Goal: Transaction & Acquisition: Book appointment/travel/reservation

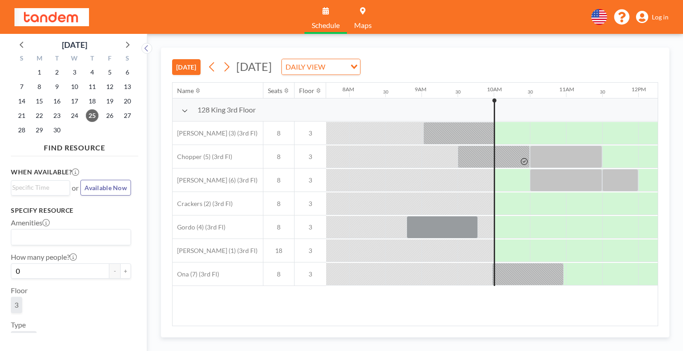
scroll to position [0, 558]
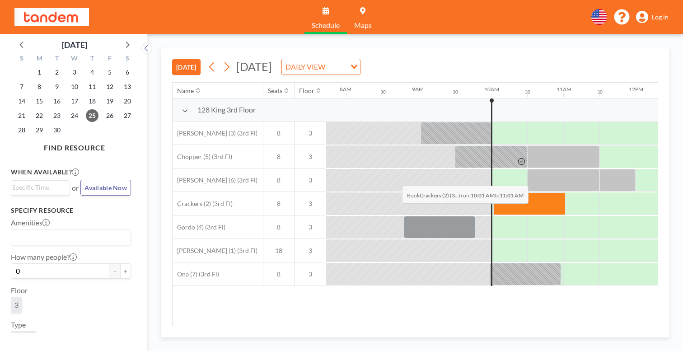
drag, startPoint x: 316, startPoint y: 166, endPoint x: 399, endPoint y: 164, distance: 83.1
click at [399, 192] on div at bounding box center [635, 203] width 1734 height 23
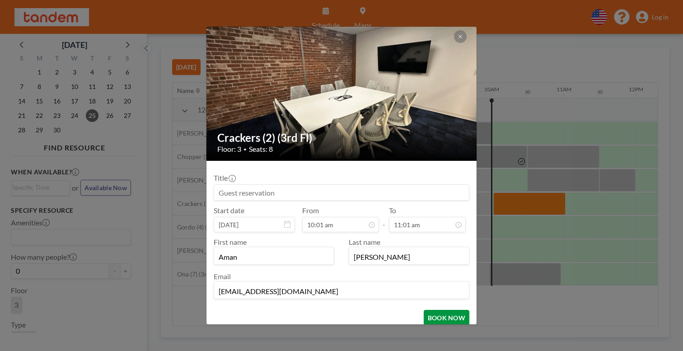
click at [435, 310] on button "BOOK NOW" at bounding box center [447, 318] width 46 height 16
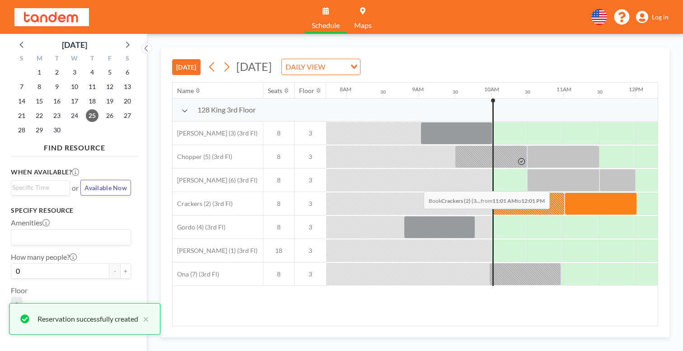
click at [421, 192] on div at bounding box center [635, 203] width 1734 height 23
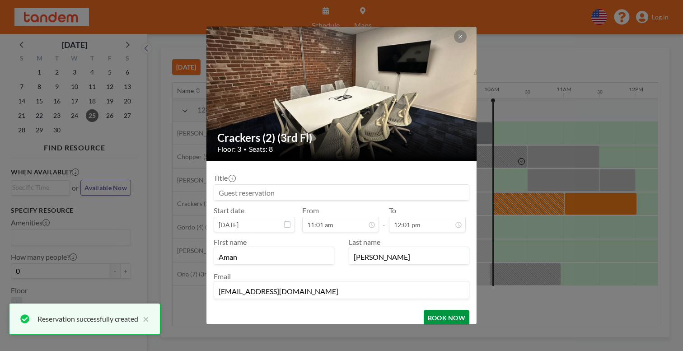
click at [424, 310] on button "BOOK NOW" at bounding box center [447, 318] width 46 height 16
click at [456, 170] on div "Crackers (2) (3rd Fl) Floor: 3 • Seats: 8 Title Start date [DATE] From 12:01 pm…" at bounding box center [341, 175] width 683 height 351
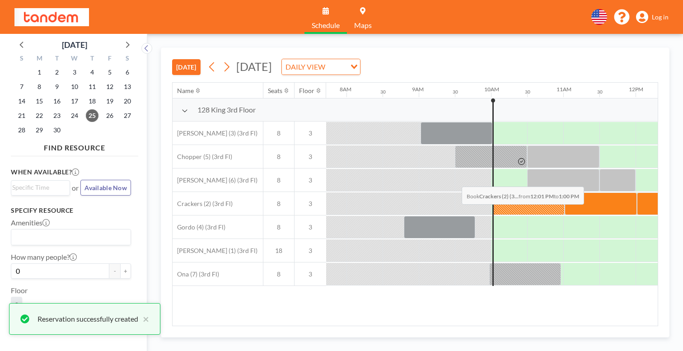
drag, startPoint x: 433, startPoint y: 165, endPoint x: 459, endPoint y: 165, distance: 25.3
click at [637, 192] on div at bounding box center [672, 203] width 71 height 23
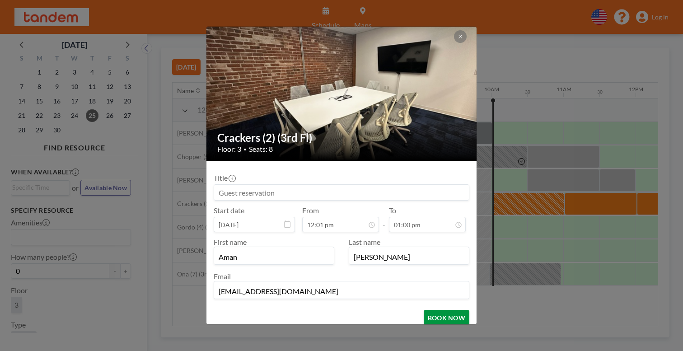
click at [434, 310] on button "BOOK NOW" at bounding box center [447, 318] width 46 height 16
